Goal: Information Seeking & Learning: Learn about a topic

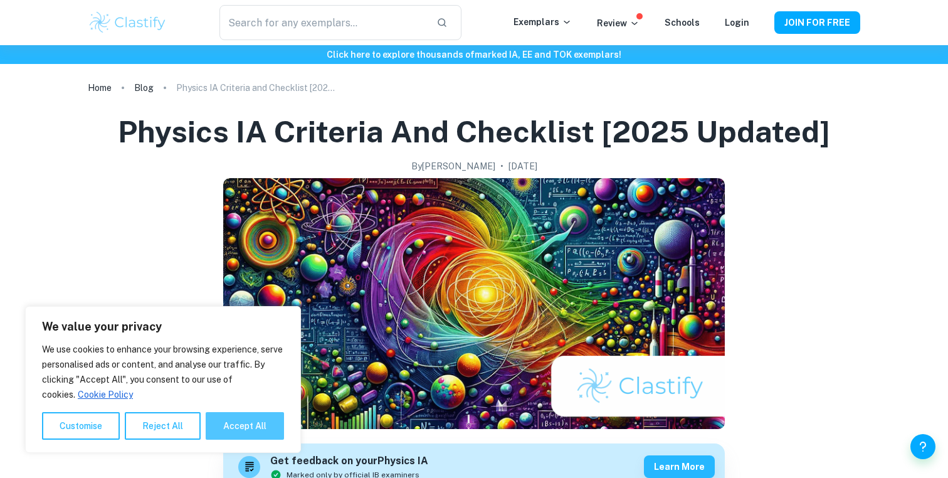
click at [228, 428] on button "Accept All" at bounding box center [245, 426] width 78 height 28
checkbox input "true"
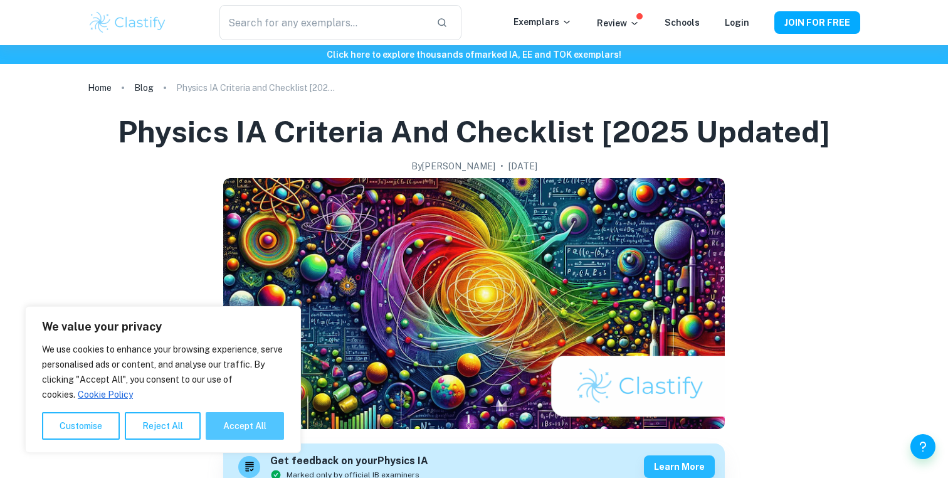
checkbox input "true"
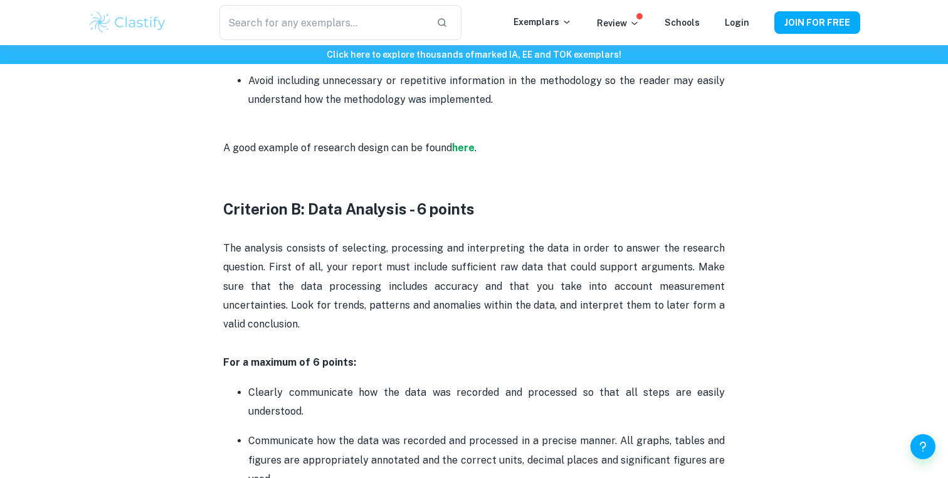
scroll to position [1228, 0]
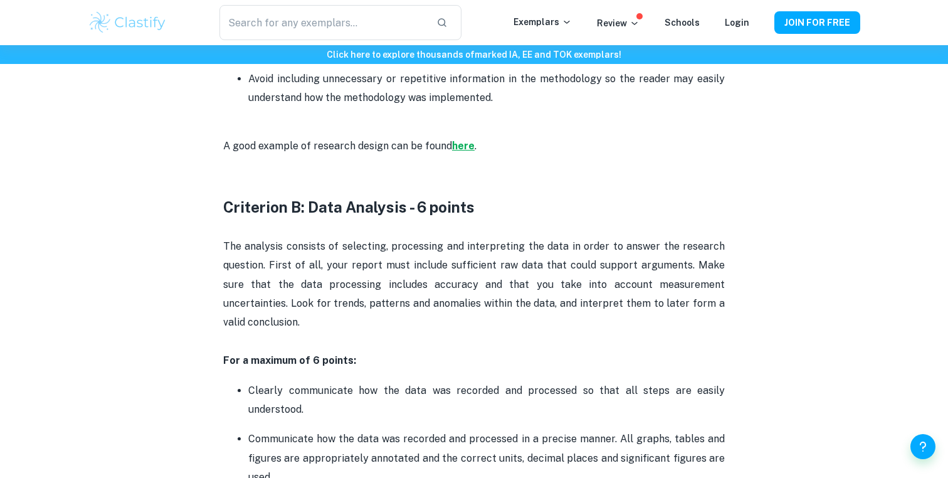
click at [458, 150] on strong "here" at bounding box center [463, 146] width 23 height 12
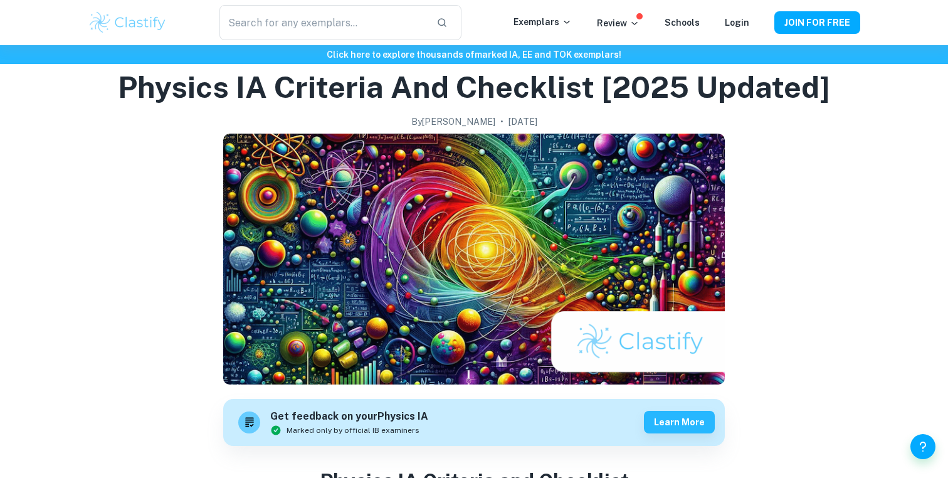
scroll to position [0, 0]
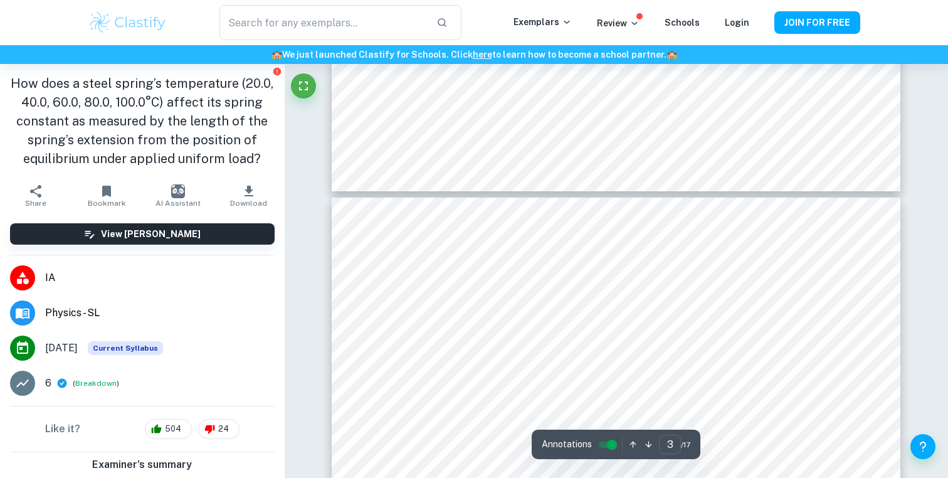
scroll to position [2297, 0]
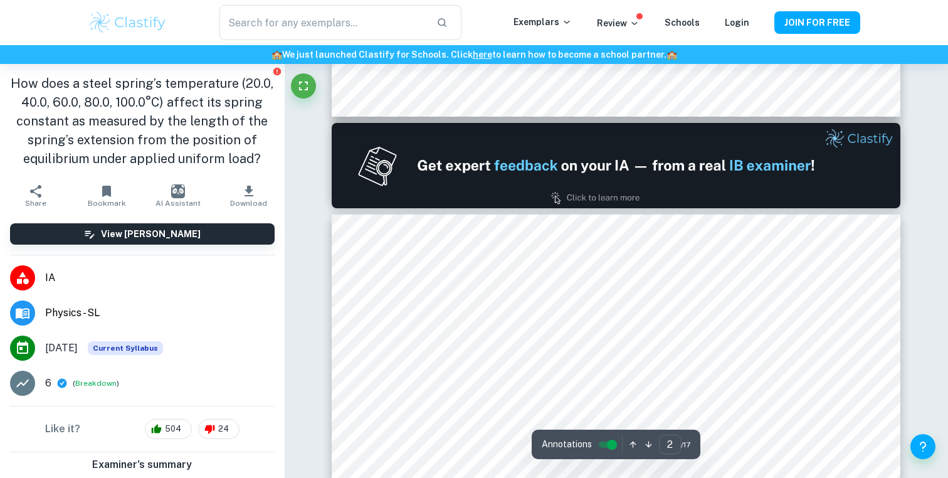
type input "1"
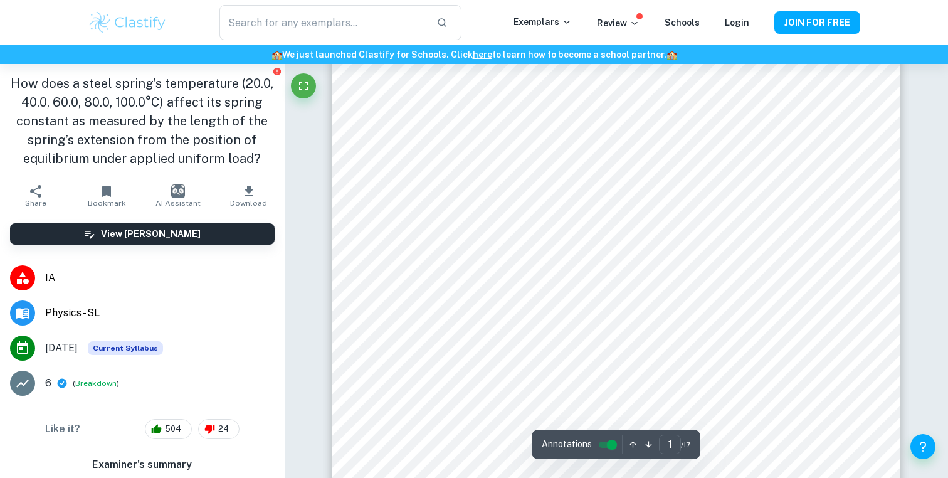
scroll to position [0, 0]
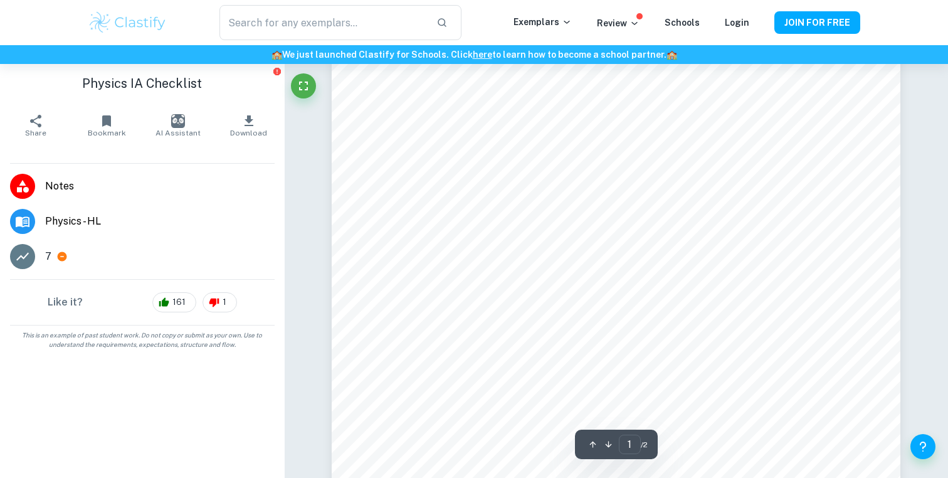
scroll to position [163, 0]
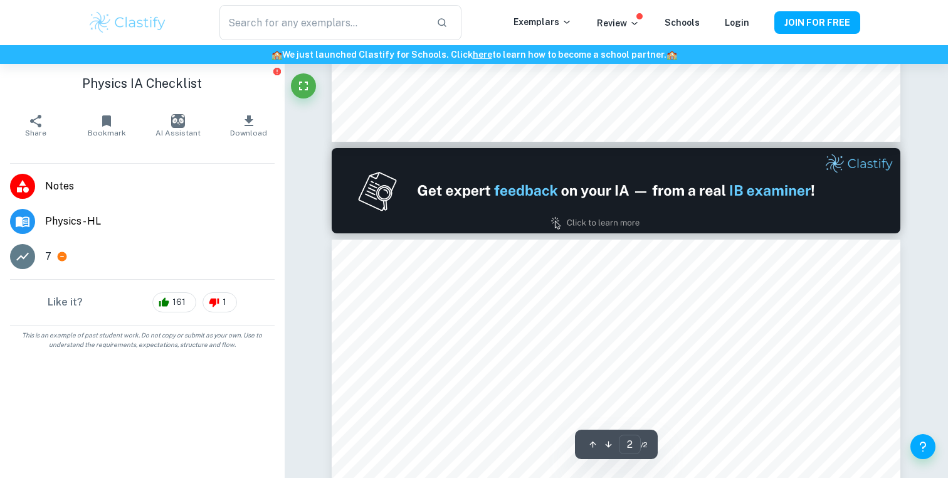
type input "1"
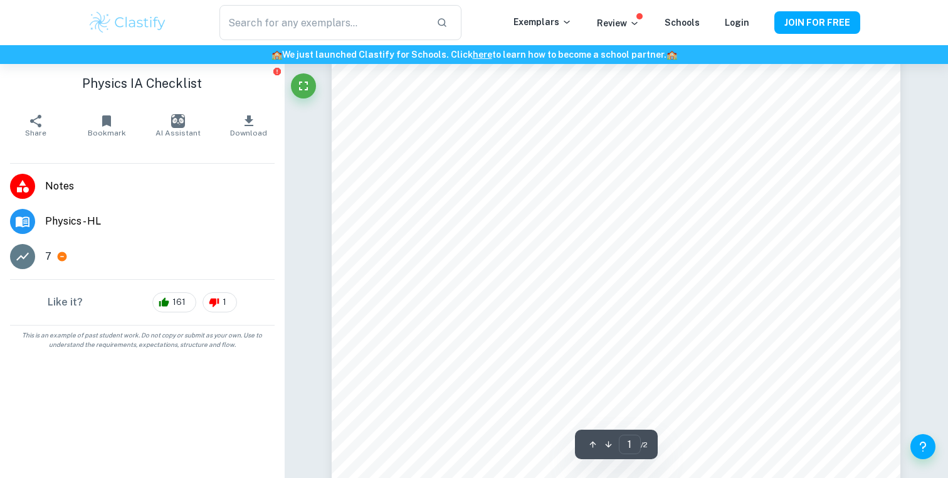
scroll to position [0, 0]
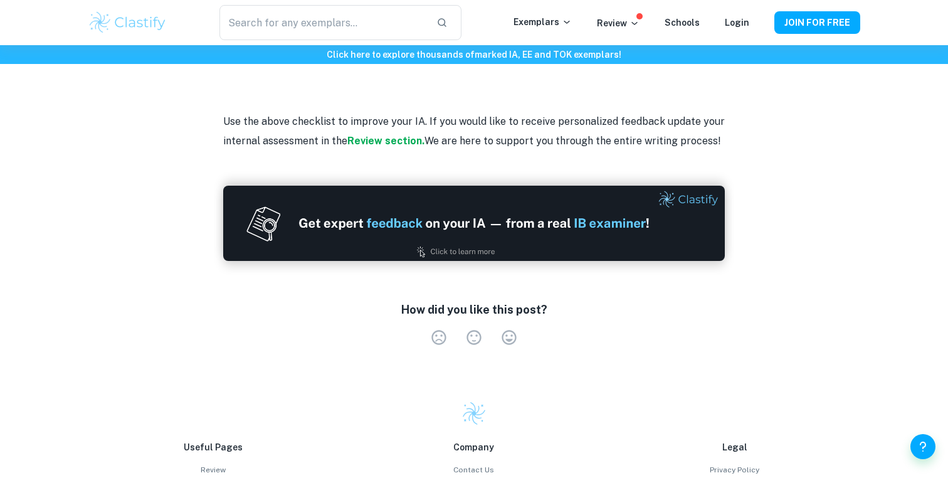
scroll to position [3193, 0]
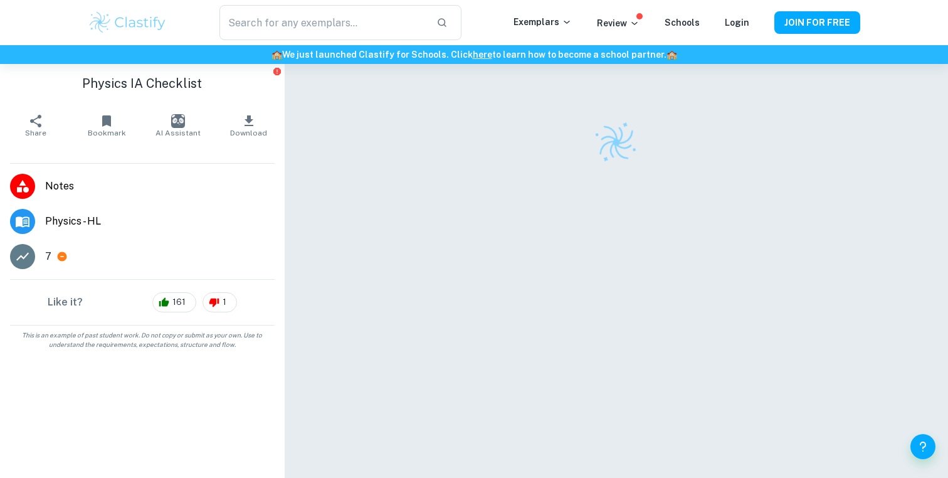
click at [231, 208] on li "Physics - HL" at bounding box center [142, 221] width 285 height 35
